Goal: Information Seeking & Learning: Learn about a topic

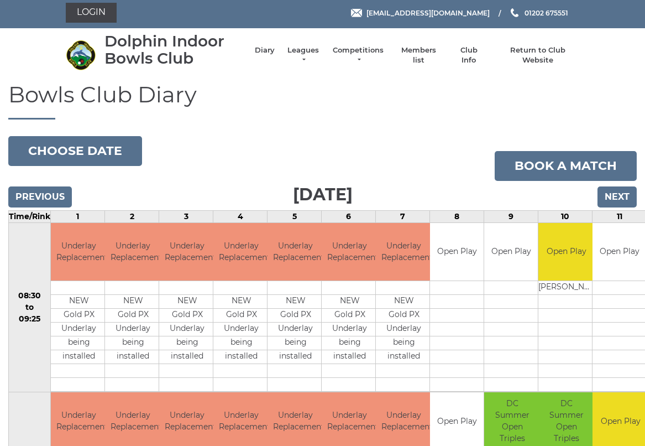
scroll to position [3, 0]
click at [357, 55] on link "Competitions" at bounding box center [358, 55] width 53 height 20
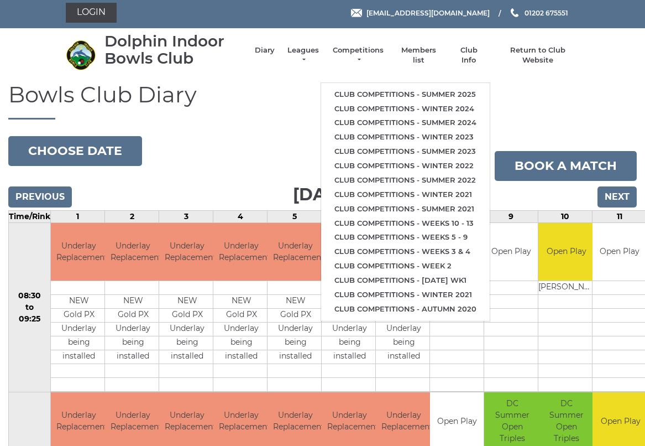
click at [387, 87] on link "Club competitions - Summer 2025" at bounding box center [405, 94] width 169 height 14
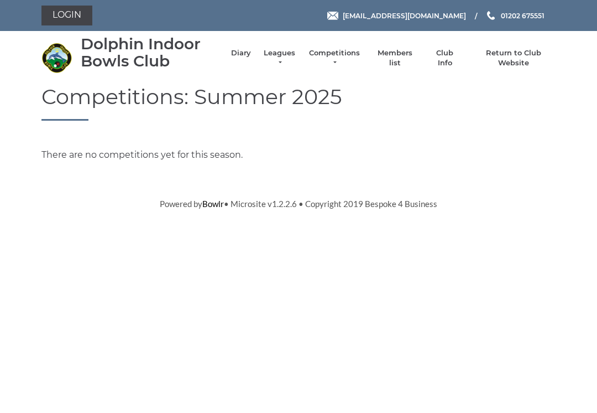
click at [336, 58] on link "Competitions" at bounding box center [334, 58] width 53 height 20
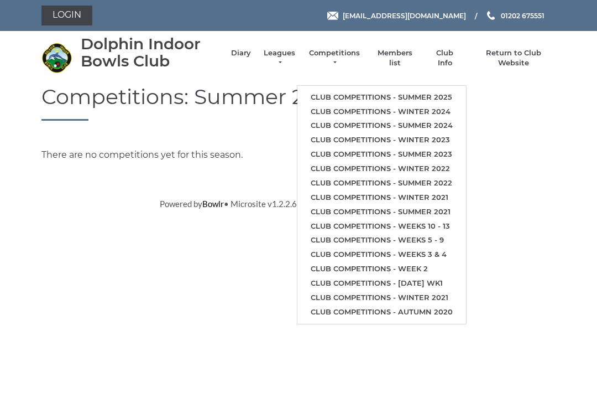
click at [360, 90] on link "Club competitions - Summer 2025" at bounding box center [382, 97] width 169 height 14
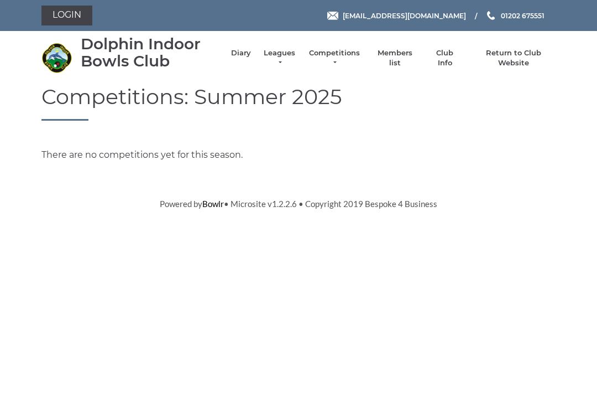
click at [282, 56] on link "Leagues" at bounding box center [279, 58] width 35 height 20
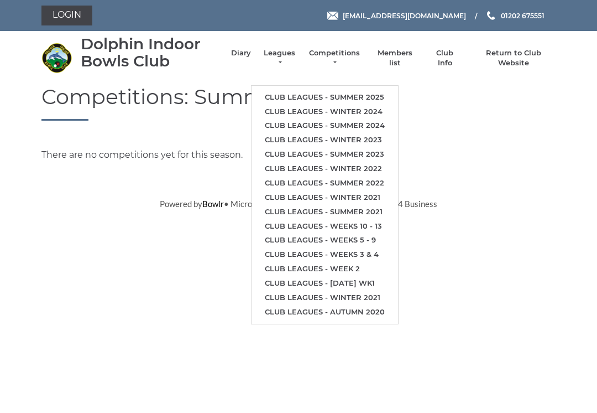
click at [314, 90] on li "Club leagues - Summer 2025" at bounding box center [325, 97] width 147 height 14
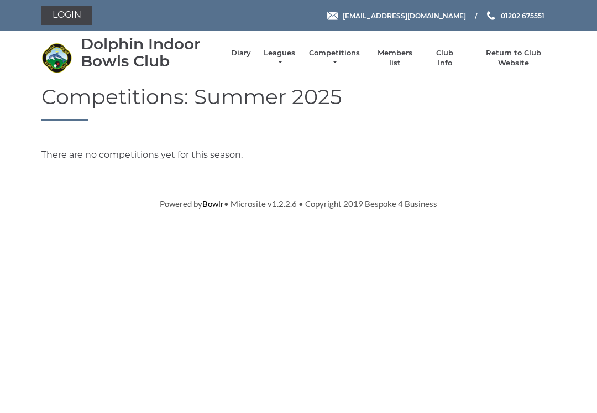
click at [282, 61] on link "Leagues" at bounding box center [279, 58] width 35 height 20
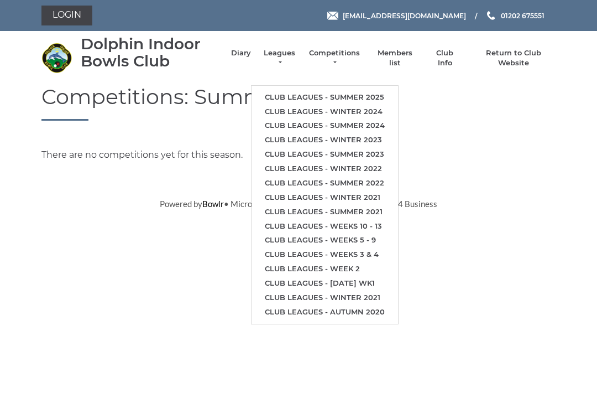
click at [317, 90] on link "Club leagues - Summer 2025" at bounding box center [325, 97] width 147 height 14
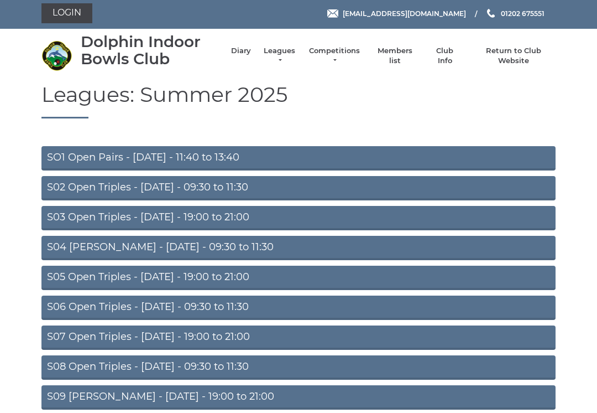
scroll to position [38, 0]
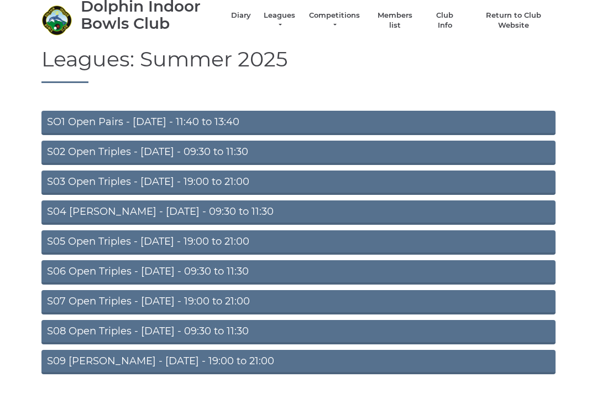
click at [201, 299] on link "S07 Open Triples - Thursday - 19:00 to 21:00" at bounding box center [298, 302] width 514 height 24
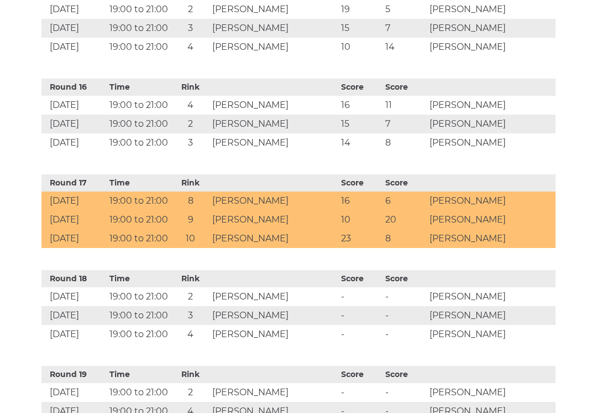
scroll to position [1817, 0]
